Goal: Navigation & Orientation: Find specific page/section

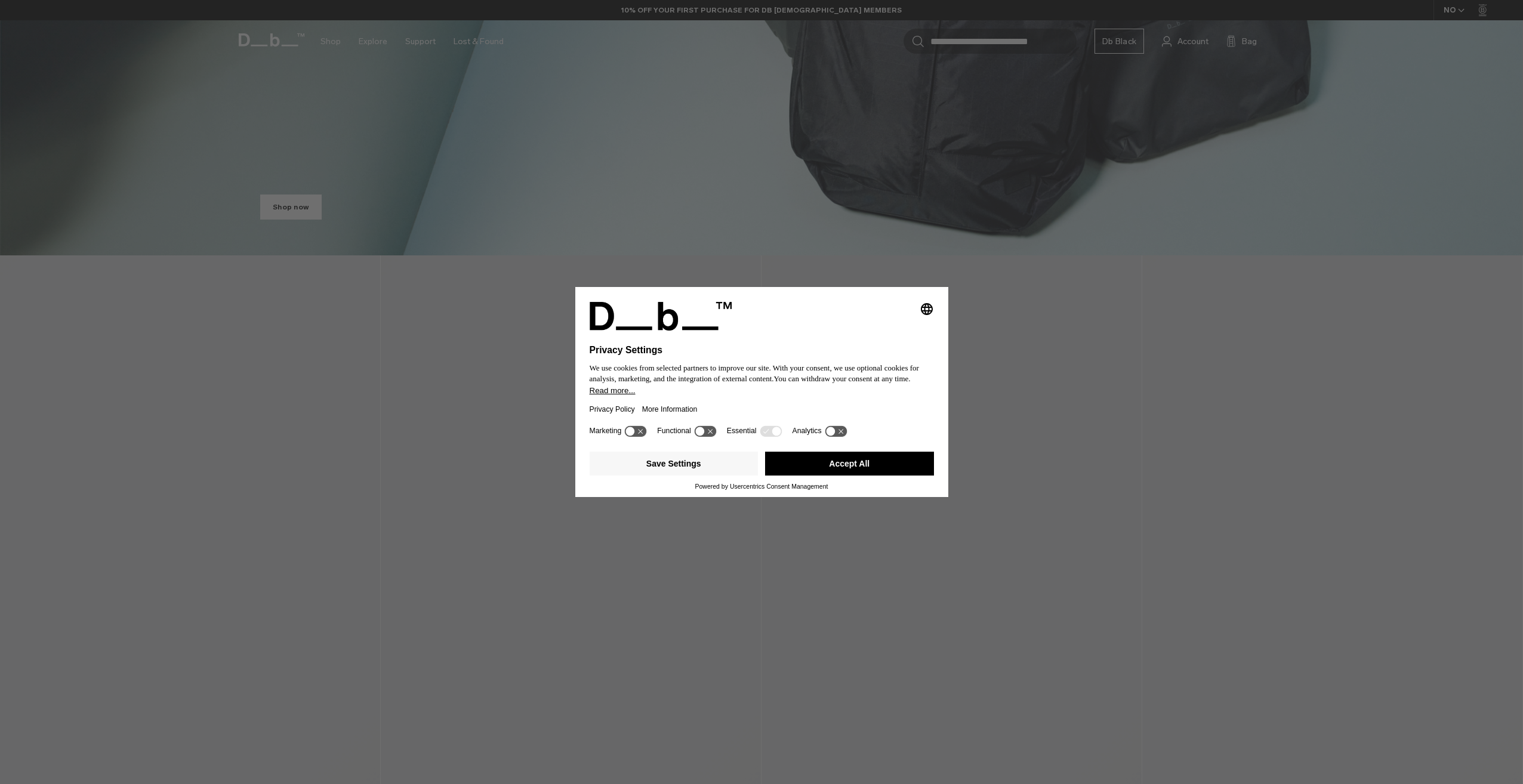
click at [849, 459] on button "Accept All" at bounding box center [849, 463] width 169 height 24
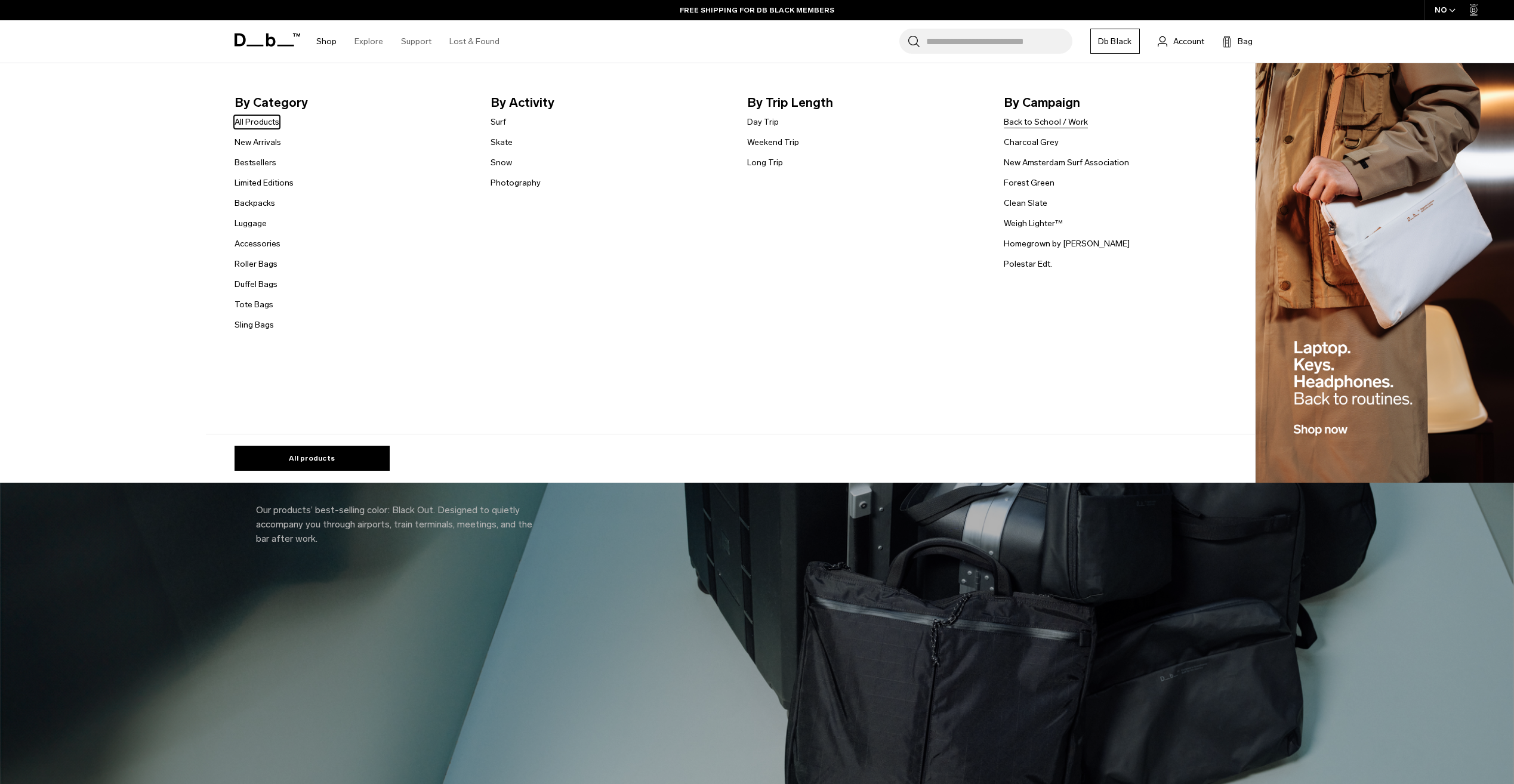
click at [1075, 123] on link "Back to School / Work" at bounding box center [1046, 122] width 84 height 12
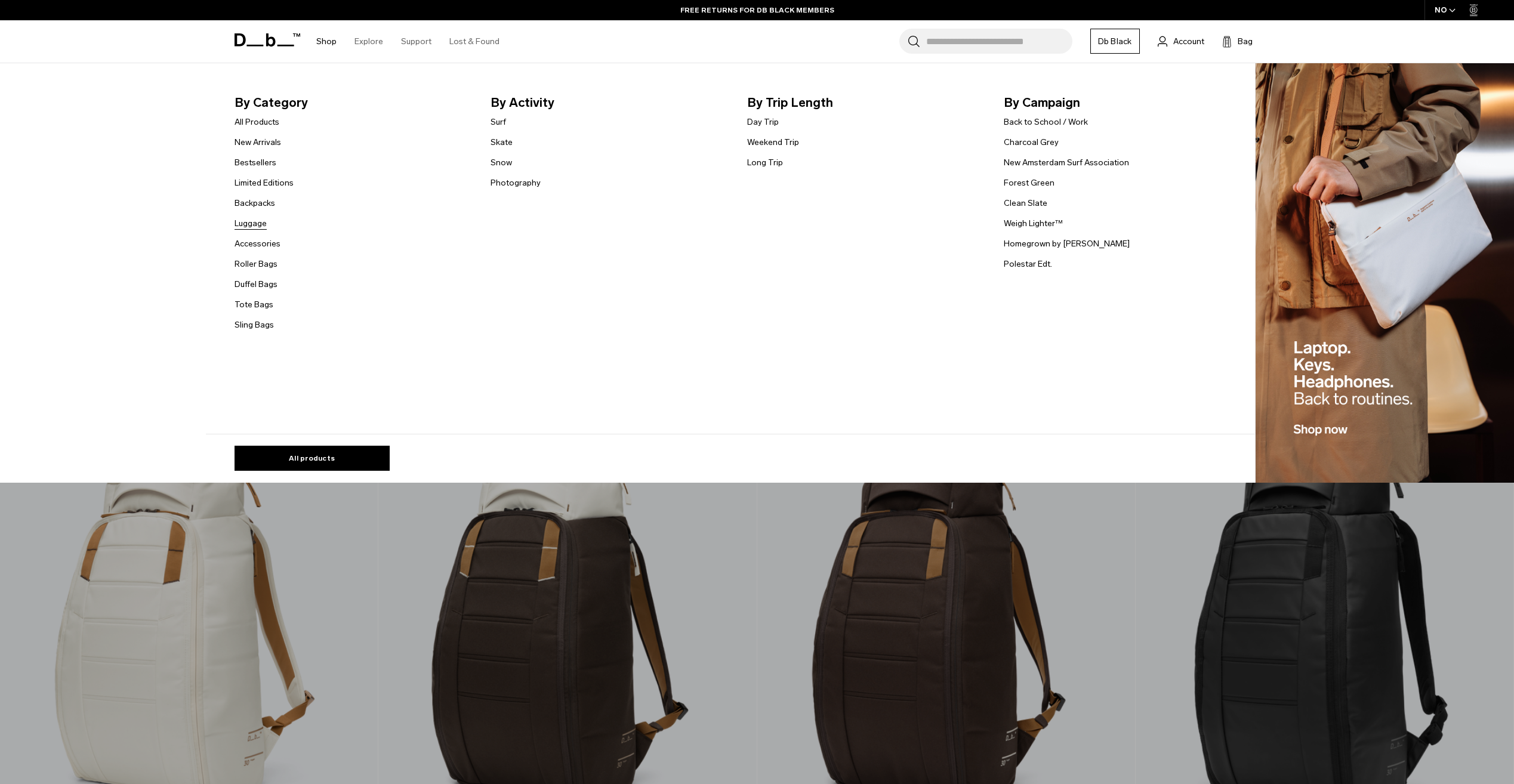
click at [265, 221] on link "Luggage" at bounding box center [251, 223] width 32 height 12
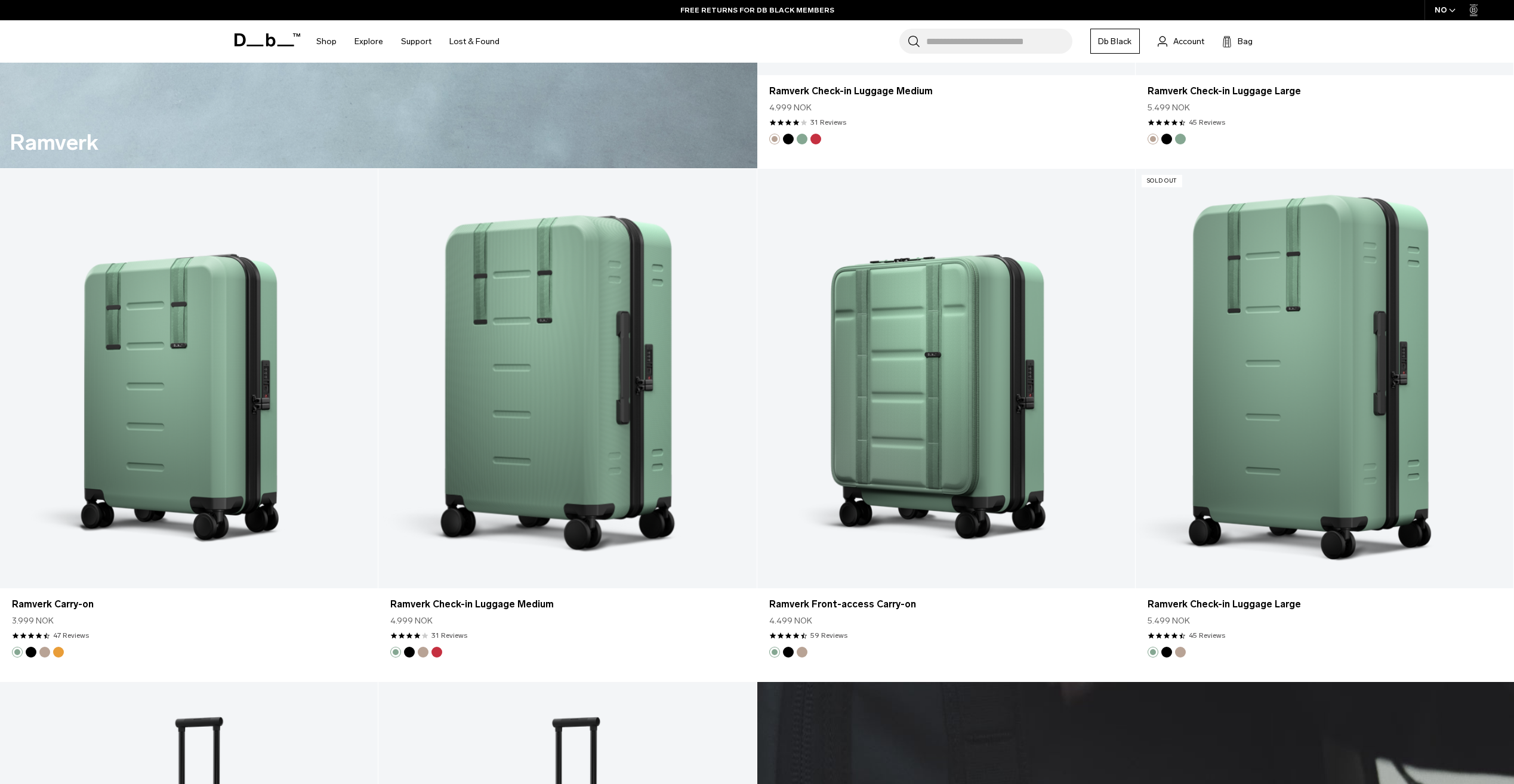
scroll to position [3316, 0]
